Goal: Task Accomplishment & Management: Manage account settings

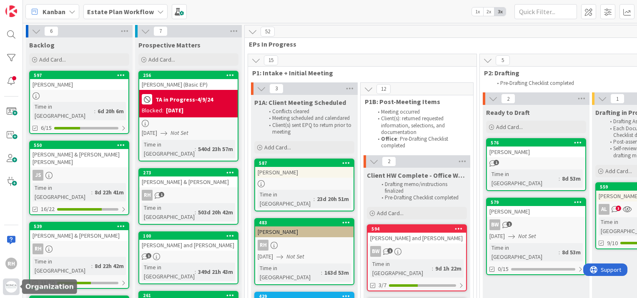
click at [9, 285] on img at bounding box center [11, 287] width 12 height 12
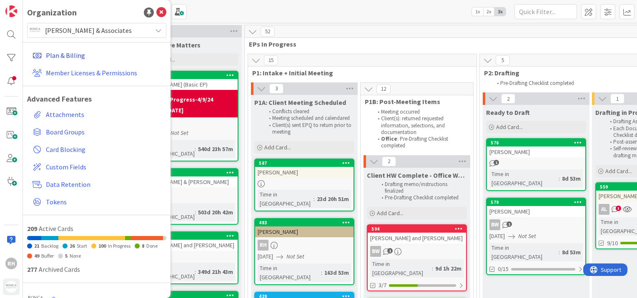
click at [68, 57] on link "Plan & Billing" at bounding box center [97, 55] width 137 height 15
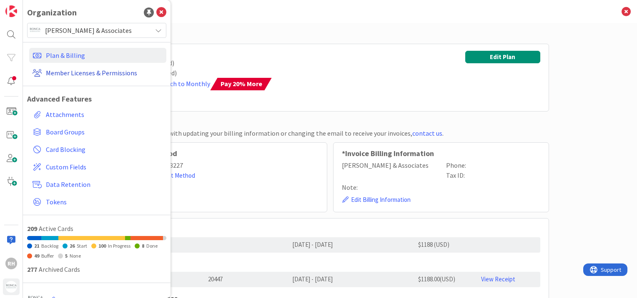
click at [68, 72] on link "Member Licenses & Permissions" at bounding box center [97, 72] width 137 height 15
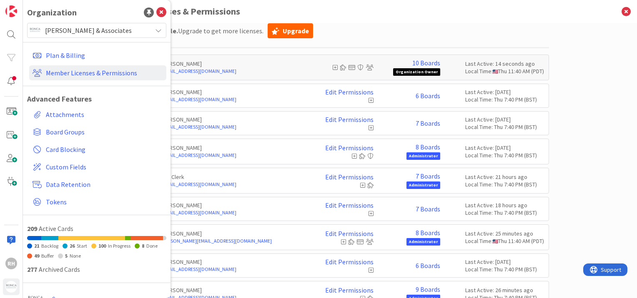
click at [562, 122] on div "Paid Available: 0 Free Available: Unlimited Name Paid Licenses 9 / 9 Free Guest…" at bounding box center [330, 160] width 614 height 275
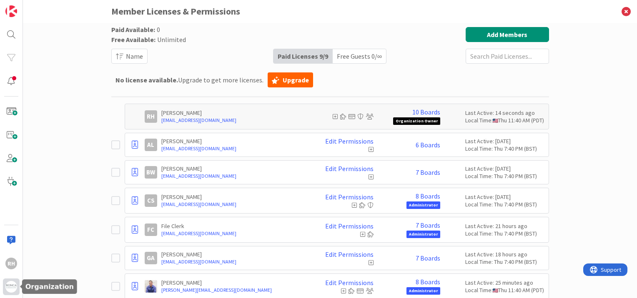
click at [7, 291] on img at bounding box center [11, 287] width 12 height 12
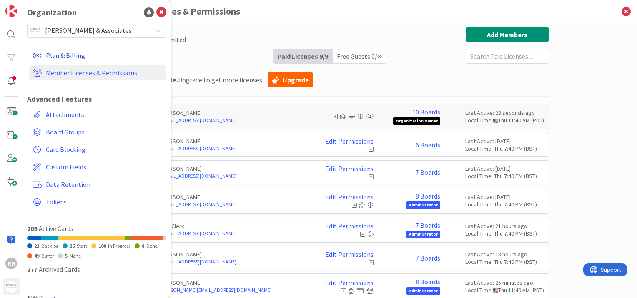
click at [68, 54] on link "Plan & Billing" at bounding box center [97, 55] width 137 height 15
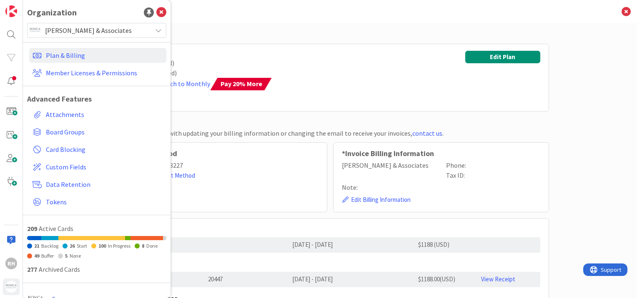
click at [305, 92] on div "Professional Licenses: 9 (9 Used) Boards: 50 (13 Used) Billed Yearly / Switch t…" at bounding box center [330, 78] width 438 height 68
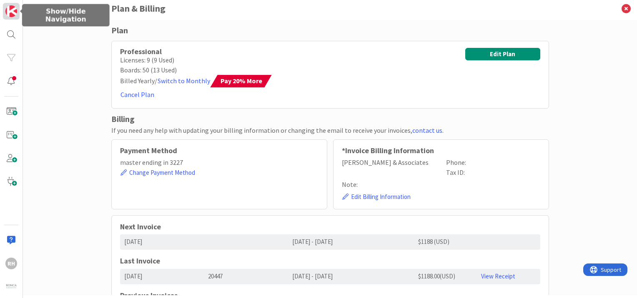
click at [18, 13] on link at bounding box center [11, 11] width 17 height 17
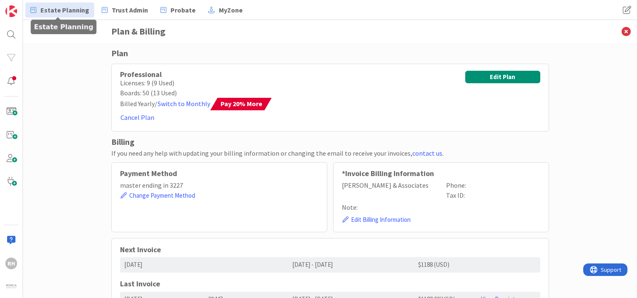
click at [64, 9] on span "Estate Planning" at bounding box center [64, 10] width 49 height 10
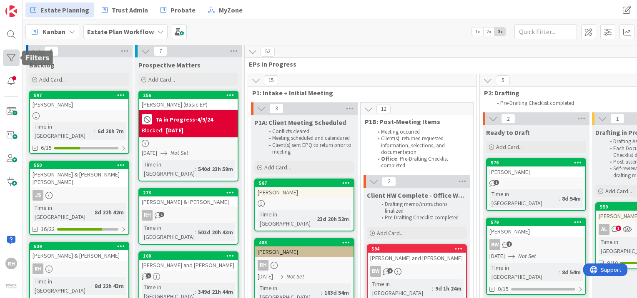
click at [10, 60] on div at bounding box center [11, 58] width 17 height 17
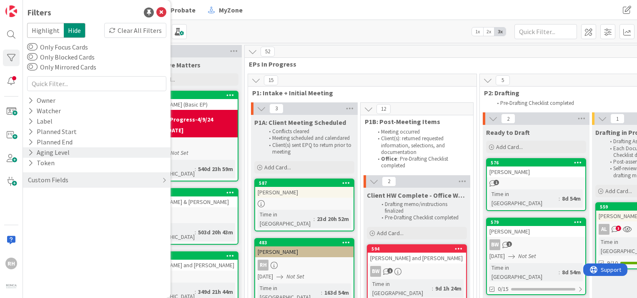
click at [72, 156] on div "Aging Level" at bounding box center [97, 153] width 148 height 10
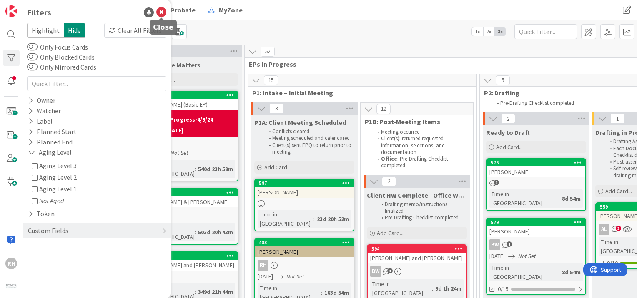
click at [165, 12] on icon at bounding box center [161, 13] width 10 height 10
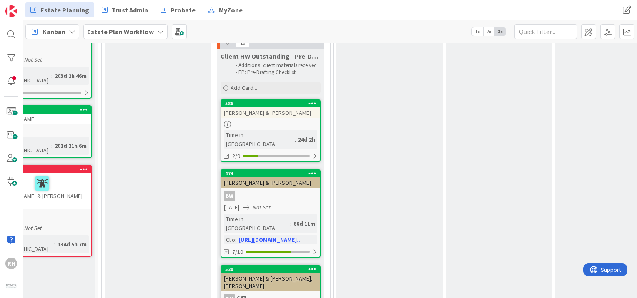
scroll to position [361, 146]
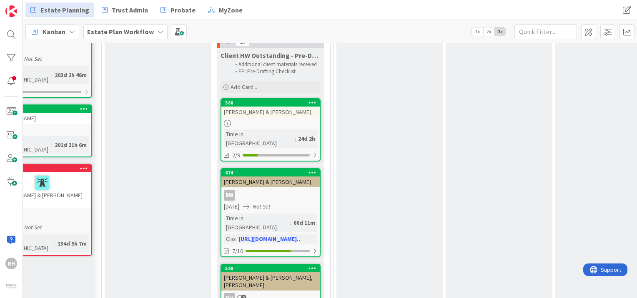
click at [338, 15] on div "Estate Planning Trust Admin Probate MyZone" at bounding box center [227, 10] width 404 height 15
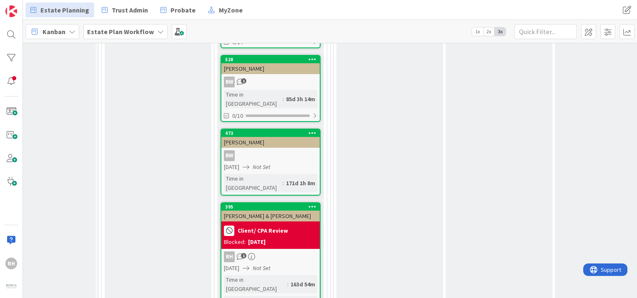
scroll to position [667, 146]
